Goal: Information Seeking & Learning: Learn about a topic

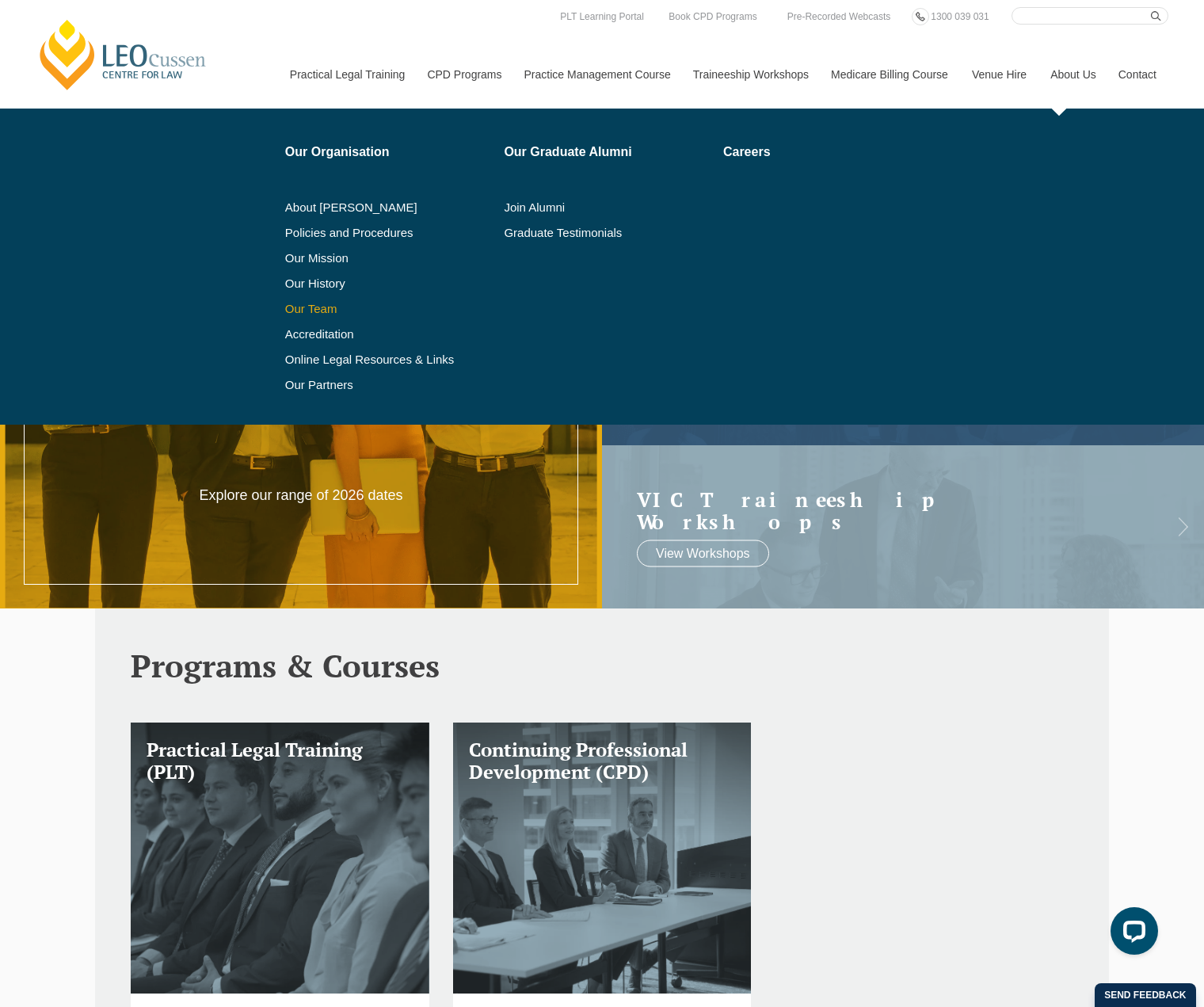
click at [316, 307] on link "Our Team" at bounding box center [389, 308] width 208 height 12
